Goal: Task Accomplishment & Management: Manage account settings

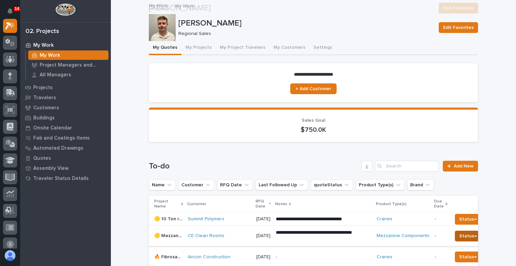
scroll to position [189, 0]
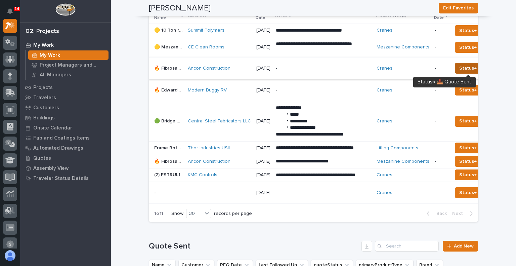
click at [465, 69] on span "Status→ 📤 Quote Sent" at bounding box center [486, 68] width 52 height 8
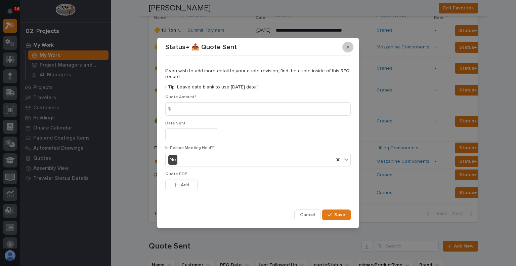
click at [348, 48] on icon "button" at bounding box center [348, 47] width 3 height 5
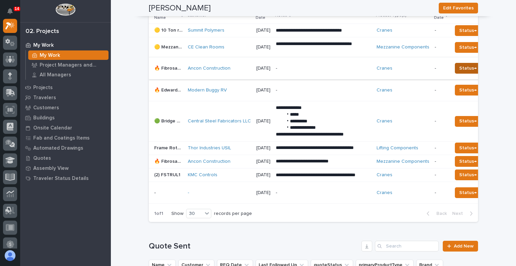
click at [463, 67] on span "Status→ 📤 Quote Sent" at bounding box center [486, 68] width 52 height 8
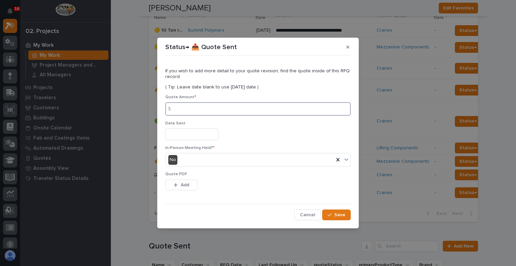
click at [255, 106] on input at bounding box center [258, 108] width 186 height 13
type input "52250"
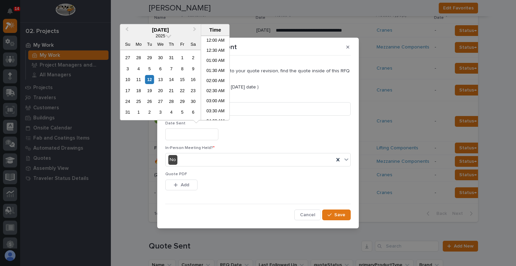
click at [207, 135] on input "text" at bounding box center [191, 134] width 53 height 12
click at [149, 83] on div "12" at bounding box center [149, 79] width 9 height 9
type input "**********"
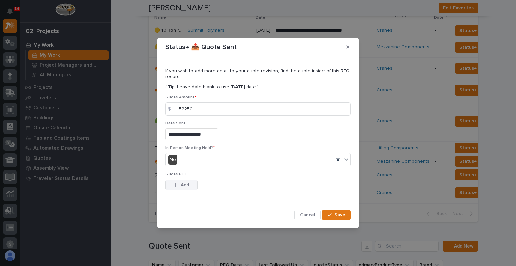
click at [191, 187] on button "Add" at bounding box center [181, 185] width 32 height 11
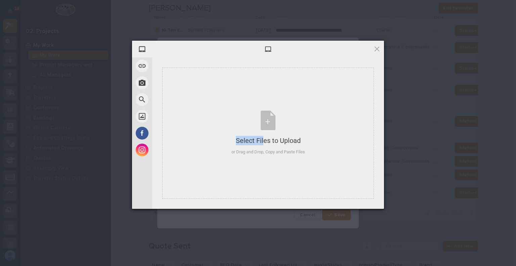
drag, startPoint x: 251, startPoint y: 127, endPoint x: 362, endPoint y: 282, distance: 190.0
click at [362, 266] on html "**********" at bounding box center [258, 133] width 516 height 266
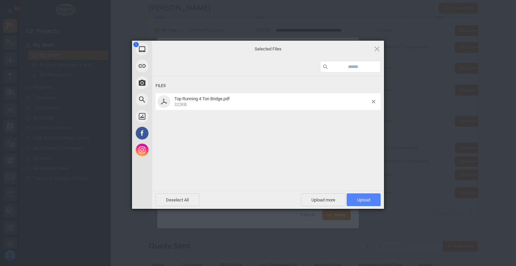
click at [361, 201] on span "Upload 1" at bounding box center [363, 199] width 13 height 5
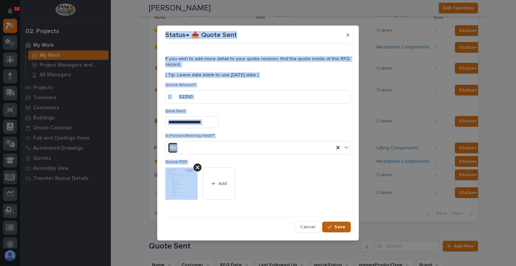
click at [339, 225] on span "Save" at bounding box center [339, 227] width 11 height 6
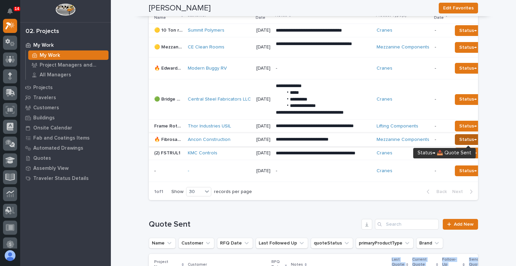
click at [467, 141] on span "Status→ 📤 Quote Sent" at bounding box center [486, 139] width 52 height 8
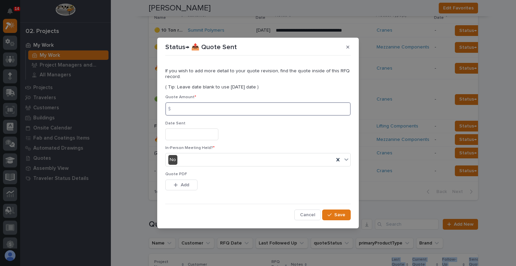
click at [246, 112] on input at bounding box center [258, 108] width 186 height 13
click at [282, 111] on input at bounding box center [258, 108] width 186 height 13
type input "271176"
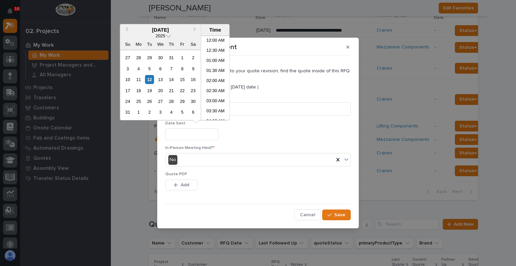
click at [210, 136] on input "text" at bounding box center [191, 134] width 53 height 12
click at [153, 78] on div "12" at bounding box center [149, 79] width 9 height 9
type input "**********"
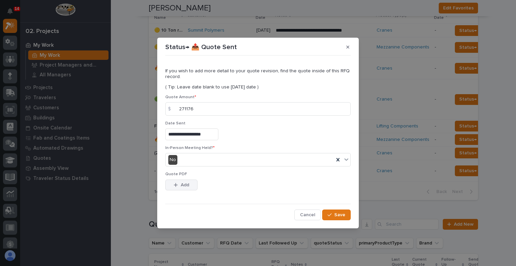
click at [192, 183] on button "Add" at bounding box center [181, 185] width 32 height 11
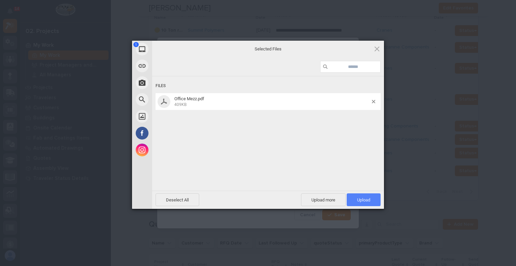
click at [358, 201] on span "Upload 1" at bounding box center [363, 199] width 13 height 5
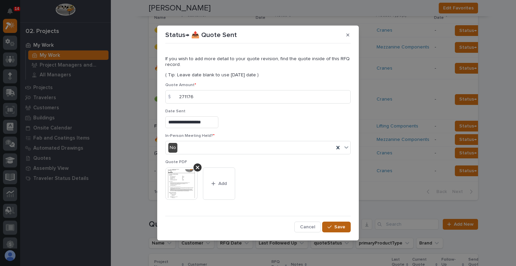
click at [338, 224] on span "Save" at bounding box center [339, 227] width 11 height 6
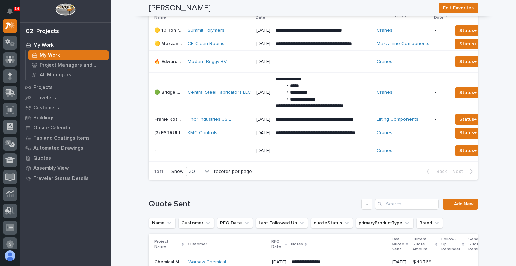
scroll to position [160, 0]
